Goal: Information Seeking & Learning: Compare options

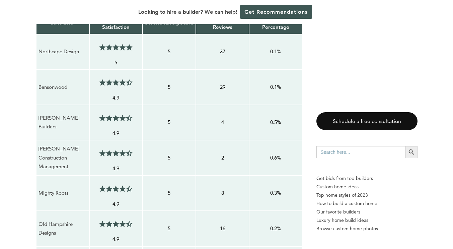
scroll to position [474, 0]
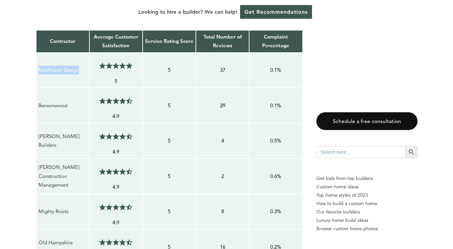
drag, startPoint x: 82, startPoint y: 71, endPoint x: 38, endPoint y: 74, distance: 43.6
click at [38, 74] on div "Northcape Design" at bounding box center [62, 69] width 49 height 9
copy p "Northcape Design"
click at [55, 106] on p "Bensonwood" at bounding box center [63, 105] width 49 height 9
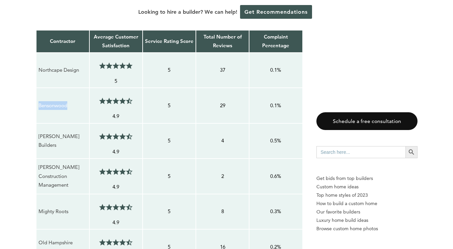
click at [55, 106] on p "Bensonwood" at bounding box center [63, 105] width 49 height 9
copy p "Bensonwood"
drag, startPoint x: 85, startPoint y: 143, endPoint x: 36, endPoint y: 144, distance: 49.6
click at [36, 144] on td "[PERSON_NAME] Builders" at bounding box center [62, 140] width 53 height 35
copy p "[PERSON_NAME] Builders"
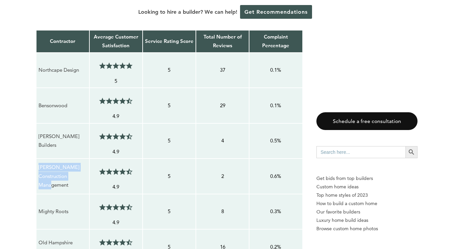
drag, startPoint x: 38, startPoint y: 168, endPoint x: 73, endPoint y: 189, distance: 40.3
click at [73, 189] on p "[PERSON_NAME] Construction Management" at bounding box center [63, 176] width 49 height 26
copy p "[PERSON_NAME] Construction Management"
click at [74, 180] on p "[PERSON_NAME] Construction Management" at bounding box center [63, 176] width 49 height 26
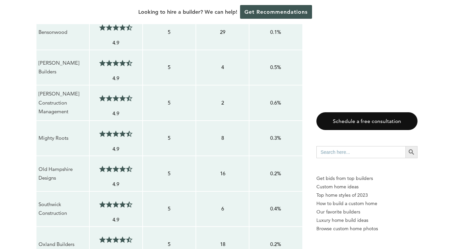
scroll to position [550, 0]
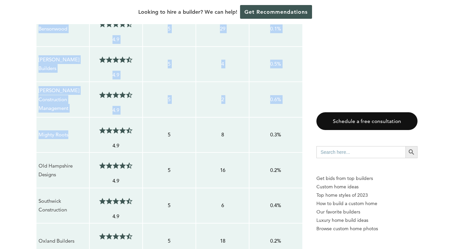
drag, startPoint x: 72, startPoint y: 135, endPoint x: 35, endPoint y: 135, distance: 37.5
click at [47, 135] on p "Mighty Roots" at bounding box center [63, 134] width 49 height 9
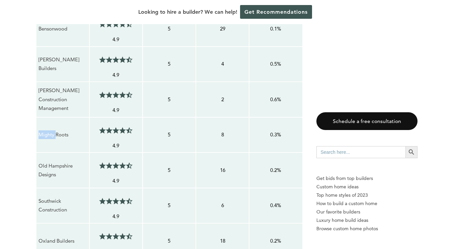
click at [47, 135] on p "Mighty Roots" at bounding box center [63, 134] width 49 height 9
click at [66, 135] on p "Mighty Roots" at bounding box center [63, 134] width 49 height 9
drag, startPoint x: 69, startPoint y: 135, endPoint x: 38, endPoint y: 136, distance: 31.1
click at [38, 136] on div "Mighty Roots" at bounding box center [62, 134] width 49 height 9
copy p "Mighty Roots"
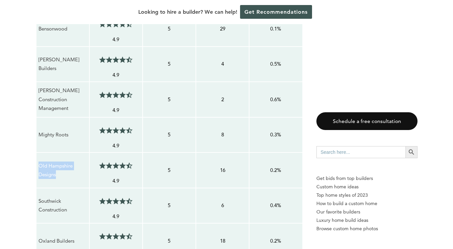
drag, startPoint x: 58, startPoint y: 174, endPoint x: 38, endPoint y: 166, distance: 22.0
click at [38, 166] on td "Old Hampshire Designs" at bounding box center [62, 169] width 53 height 35
copy p "Old Hampshire Designs"
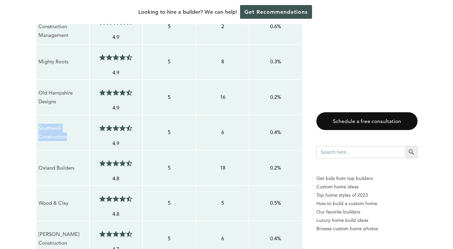
drag, startPoint x: 68, startPoint y: 137, endPoint x: 38, endPoint y: 129, distance: 31.0
click at [38, 129] on div "Southwick Construction" at bounding box center [62, 132] width 49 height 18
copy p "Southwick Construction"
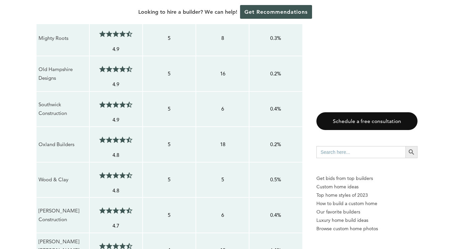
scroll to position [648, 0]
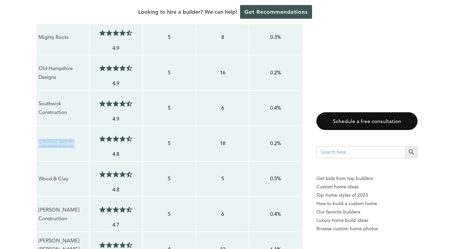
drag, startPoint x: 76, startPoint y: 144, endPoint x: 36, endPoint y: 144, distance: 40.2
click at [36, 144] on table "Contractor Average Customer Satisfaction Service Rating Score Total Number of R…" at bounding box center [169, 97] width 267 height 482
copy p "Oxland Builders"
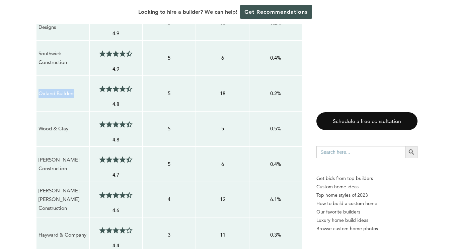
scroll to position [699, 0]
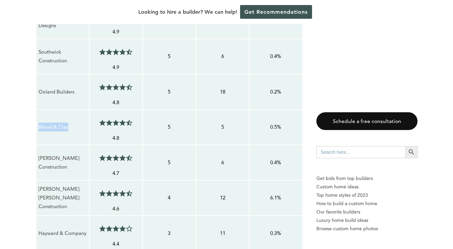
drag, startPoint x: 71, startPoint y: 128, endPoint x: 40, endPoint y: 128, distance: 30.8
click at [40, 128] on p "Wood & Clay" at bounding box center [63, 127] width 49 height 9
copy p "Wood & Clay"
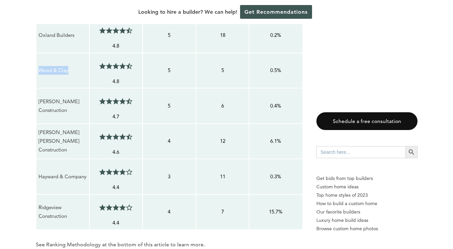
scroll to position [756, 0]
drag, startPoint x: 84, startPoint y: 105, endPoint x: 39, endPoint y: 111, distance: 45.2
click at [39, 111] on td "[PERSON_NAME] Construction" at bounding box center [62, 105] width 53 height 35
copy p "[PERSON_NAME] Construction"
drag, startPoint x: 38, startPoint y: 136, endPoint x: 72, endPoint y: 148, distance: 36.6
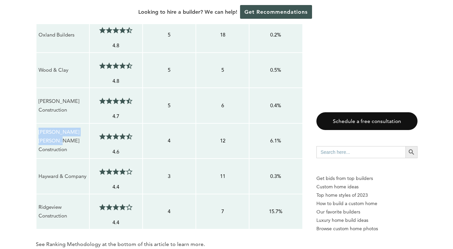
click at [72, 148] on div "[PERSON_NAME] [PERSON_NAME] Construction" at bounding box center [62, 140] width 49 height 27
drag, startPoint x: 38, startPoint y: 179, endPoint x: 85, endPoint y: 174, distance: 47.8
click at [85, 174] on td "Hayward & Company" at bounding box center [62, 175] width 53 height 35
drag, startPoint x: 68, startPoint y: 216, endPoint x: 37, endPoint y: 204, distance: 33.3
click at [37, 204] on td "Ridgeview Construction" at bounding box center [62, 211] width 53 height 35
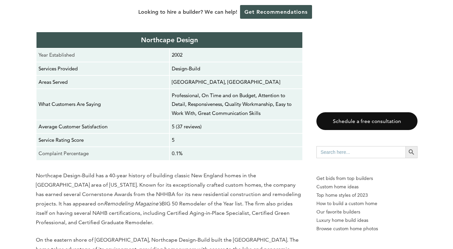
scroll to position [1072, 0]
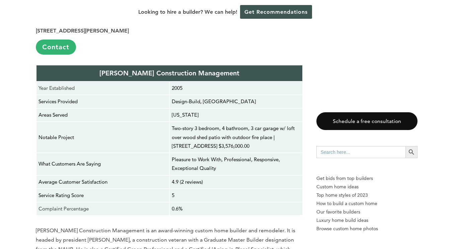
scroll to position [2291, 0]
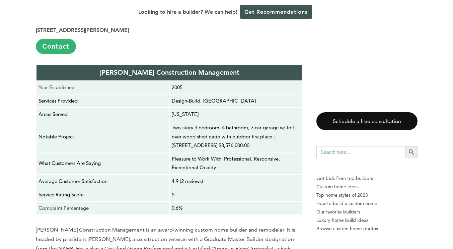
drag, startPoint x: 277, startPoint y: 119, endPoint x: 223, endPoint y: 125, distance: 54.2
click at [223, 125] on p "Two-story 3 bedroom, 4 bathroom, 3 car garage w/ loft over wood shed patio with…" at bounding box center [236, 136] width 129 height 26
click at [240, 190] on div "5" at bounding box center [235, 194] width 129 height 9
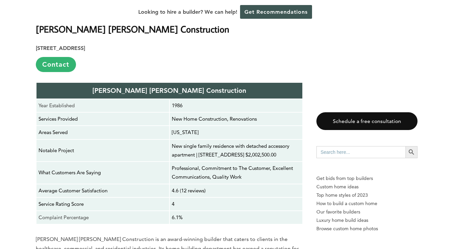
scroll to position [4552, 0]
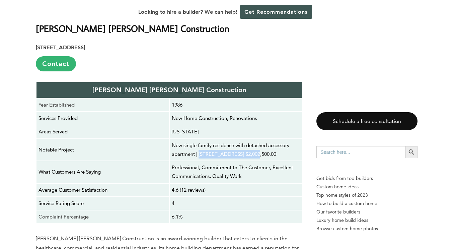
drag, startPoint x: 200, startPoint y: 117, endPoint x: 258, endPoint y: 116, distance: 57.6
click at [258, 141] on p "New single family residence with detached accessory apartment | [STREET_ADDRESS…" at bounding box center [236, 150] width 129 height 18
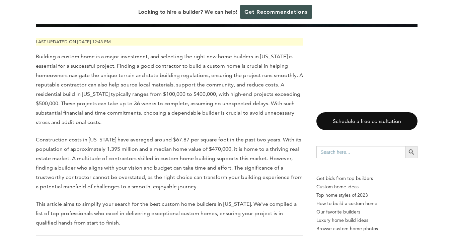
scroll to position [227, 0]
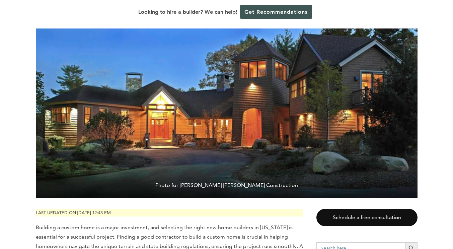
scroll to position [0, 0]
